Goal: Task Accomplishment & Management: Use online tool/utility

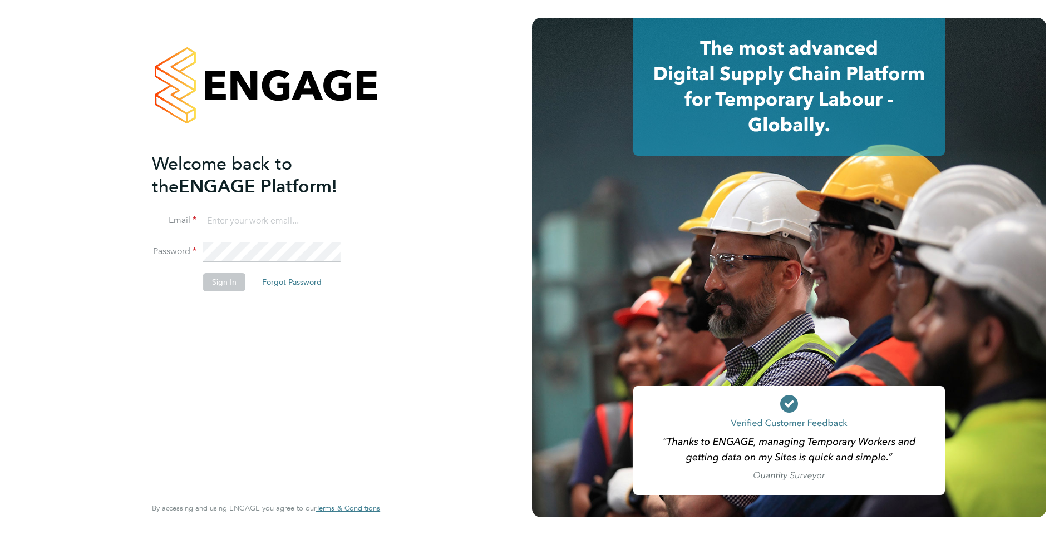
type input "iqbal.hussain@ncclondon.ac.uk"
click at [214, 277] on button "Sign In" at bounding box center [224, 282] width 42 height 18
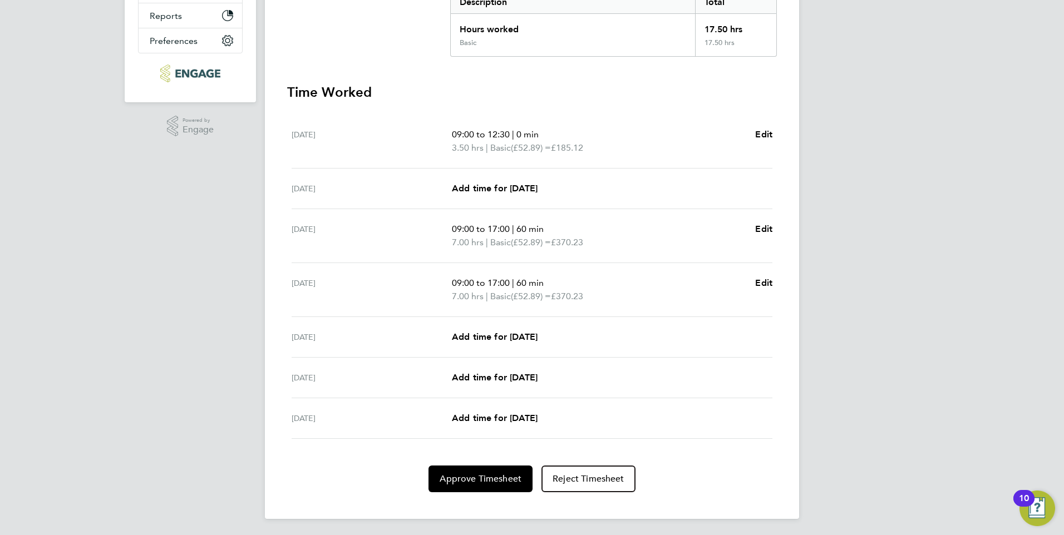
scroll to position [251, 0]
click at [481, 480] on span "Approve Timesheet" at bounding box center [480, 477] width 82 height 11
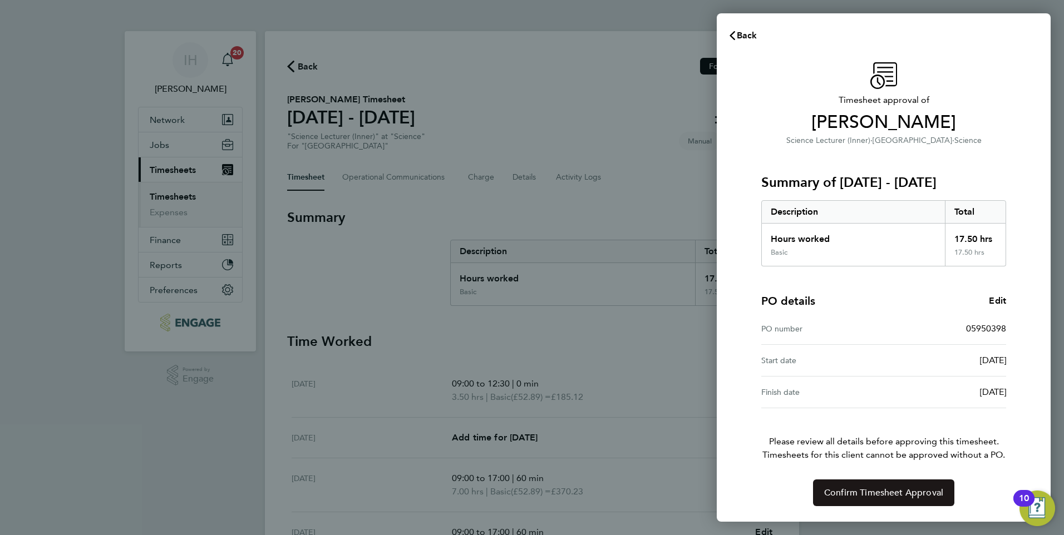
click at [915, 492] on span "Confirm Timesheet Approval" at bounding box center [883, 492] width 119 height 11
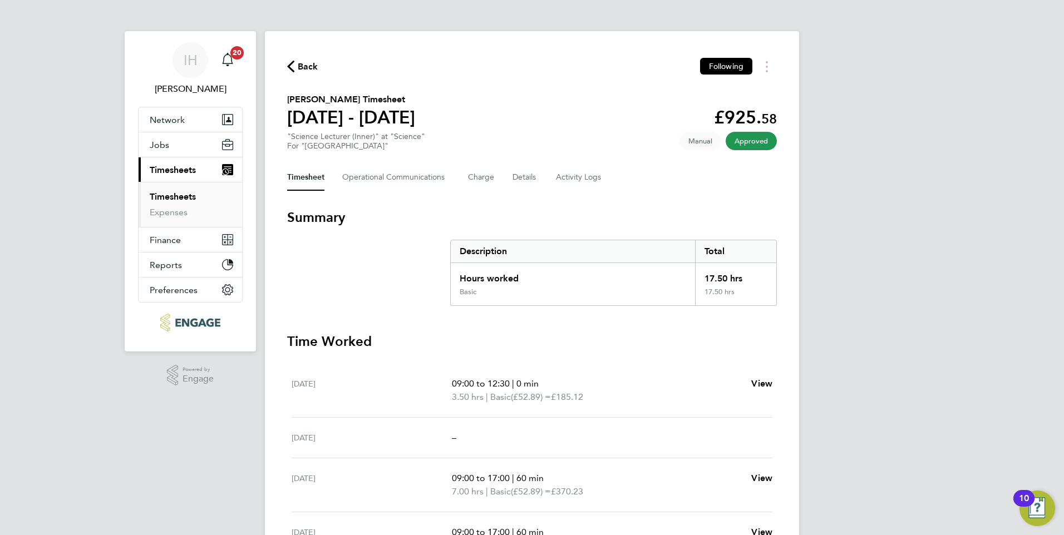
click at [165, 199] on link "Timesheets" at bounding box center [173, 196] width 46 height 11
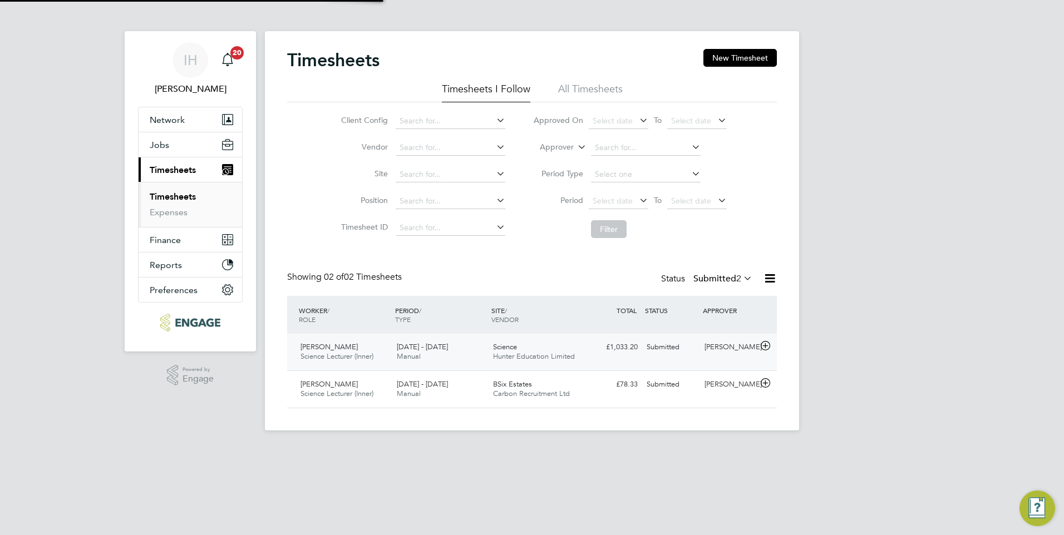
scroll to position [28, 97]
drag, startPoint x: 767, startPoint y: 347, endPoint x: 766, endPoint y: 358, distance: 11.1
click at [767, 347] on icon at bounding box center [765, 346] width 14 height 9
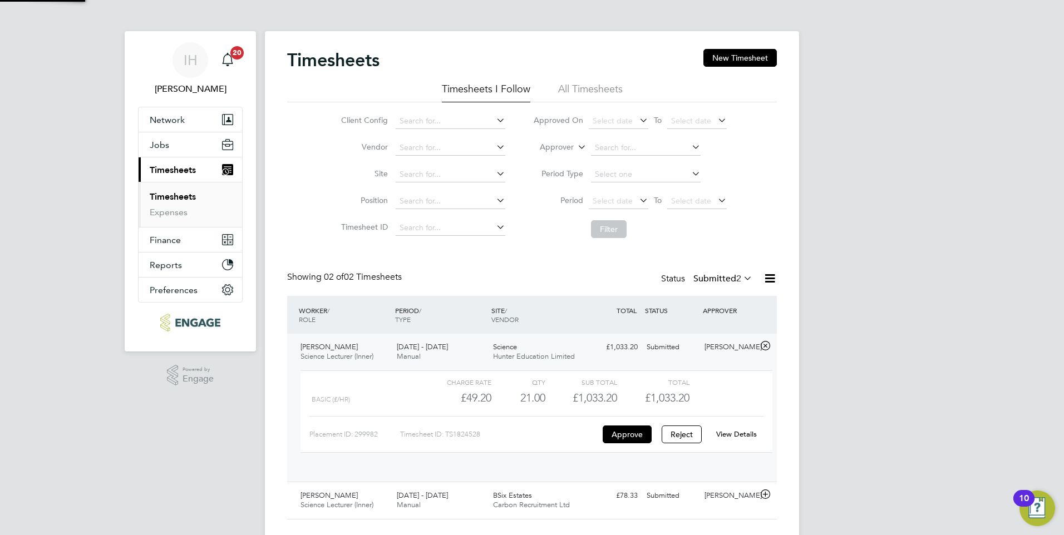
scroll to position [19, 108]
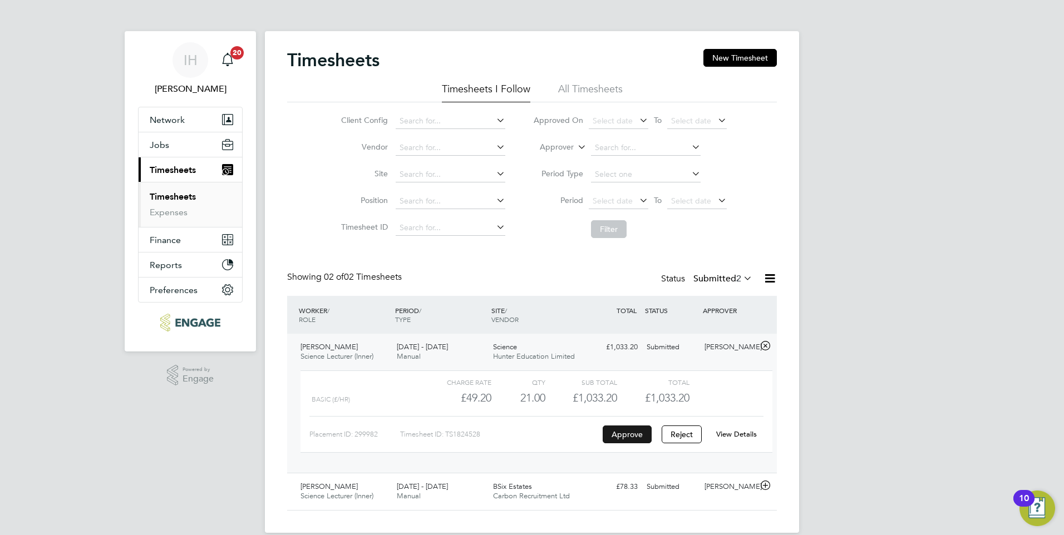
click at [624, 436] on button "Approve" at bounding box center [626, 435] width 49 height 18
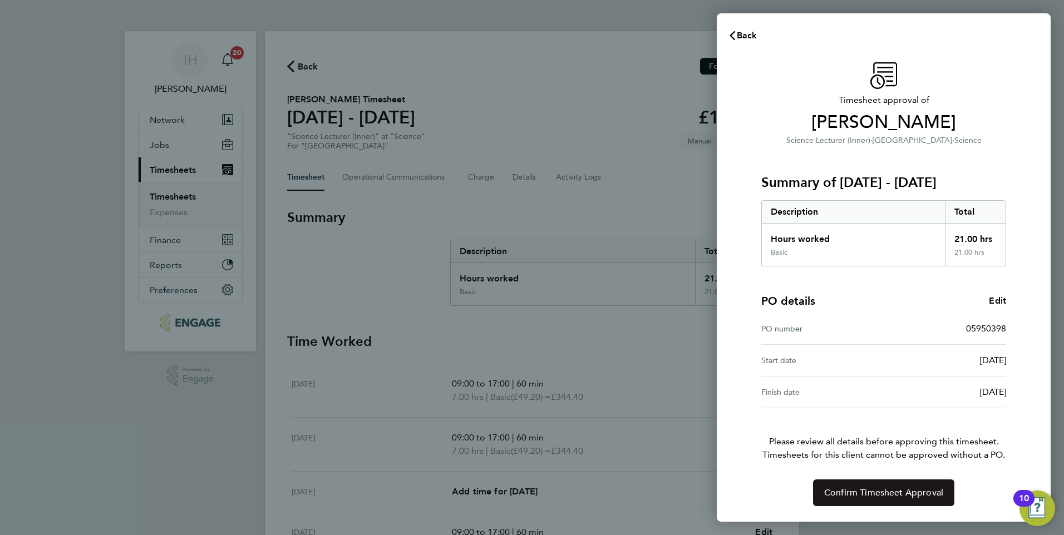
click at [852, 495] on span "Confirm Timesheet Approval" at bounding box center [883, 492] width 119 height 11
